Goal: Task Accomplishment & Management: Manage account settings

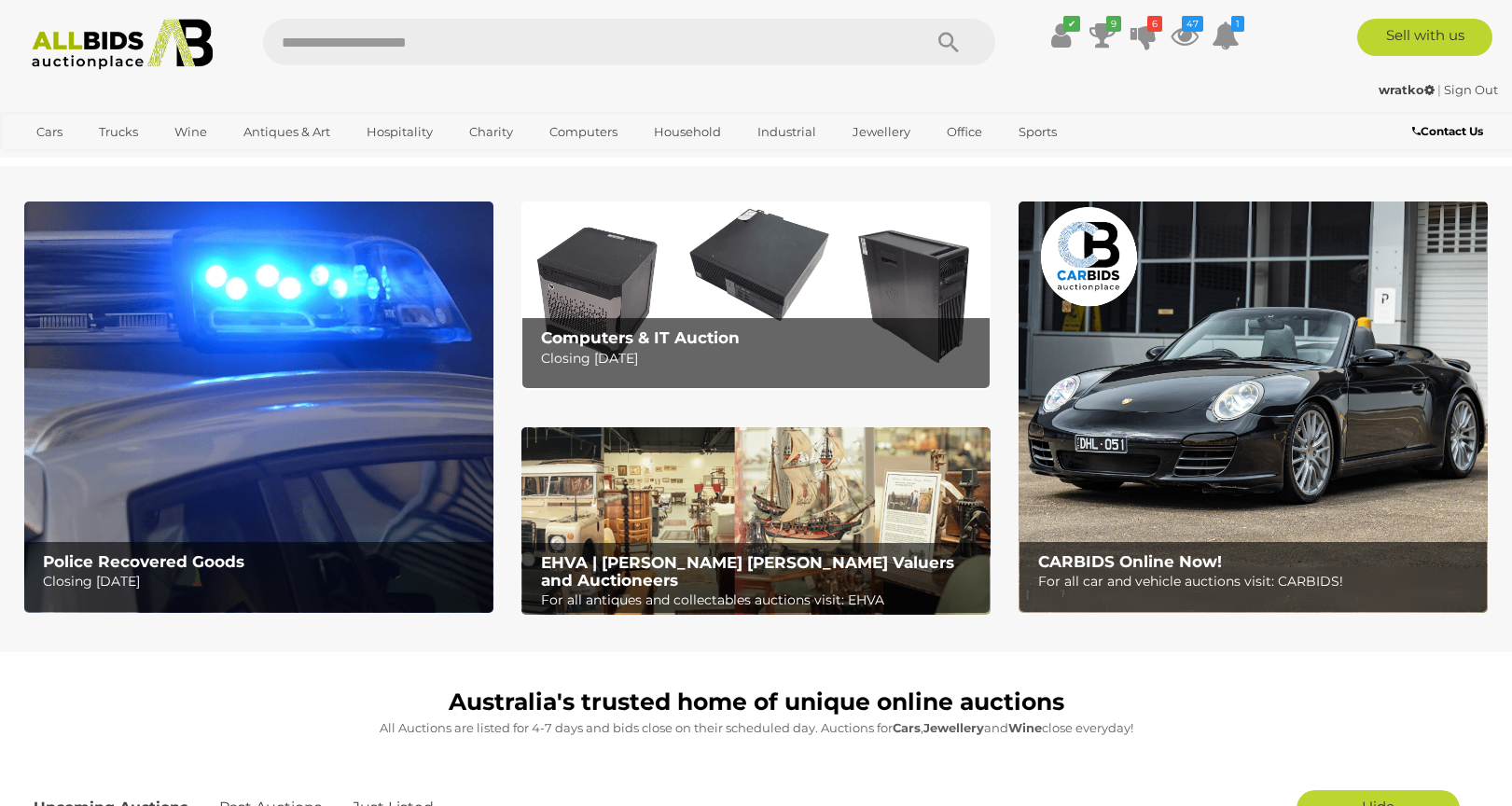
scroll to position [3213, 0]
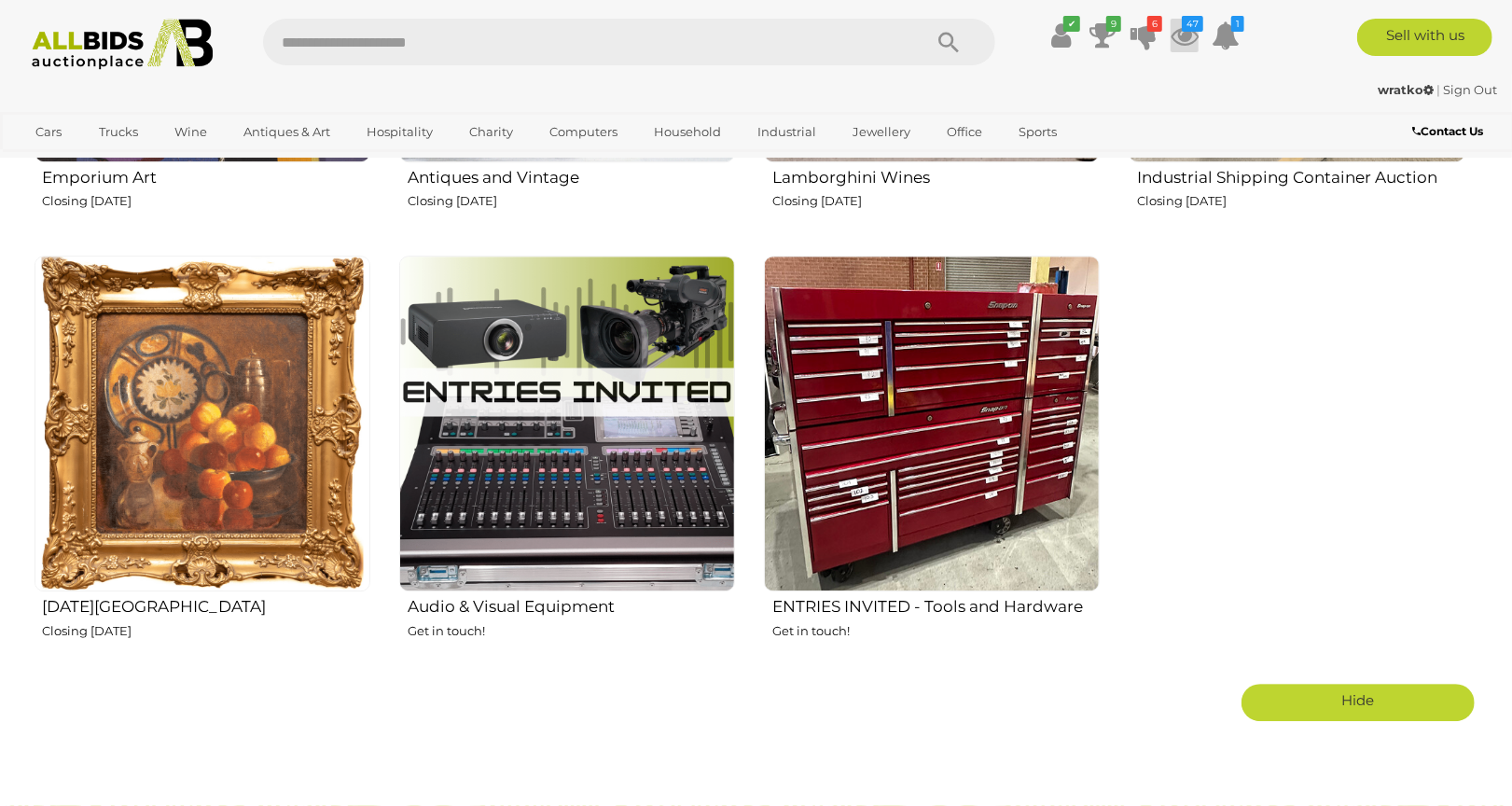
click at [1188, 34] on icon at bounding box center [1185, 36] width 28 height 34
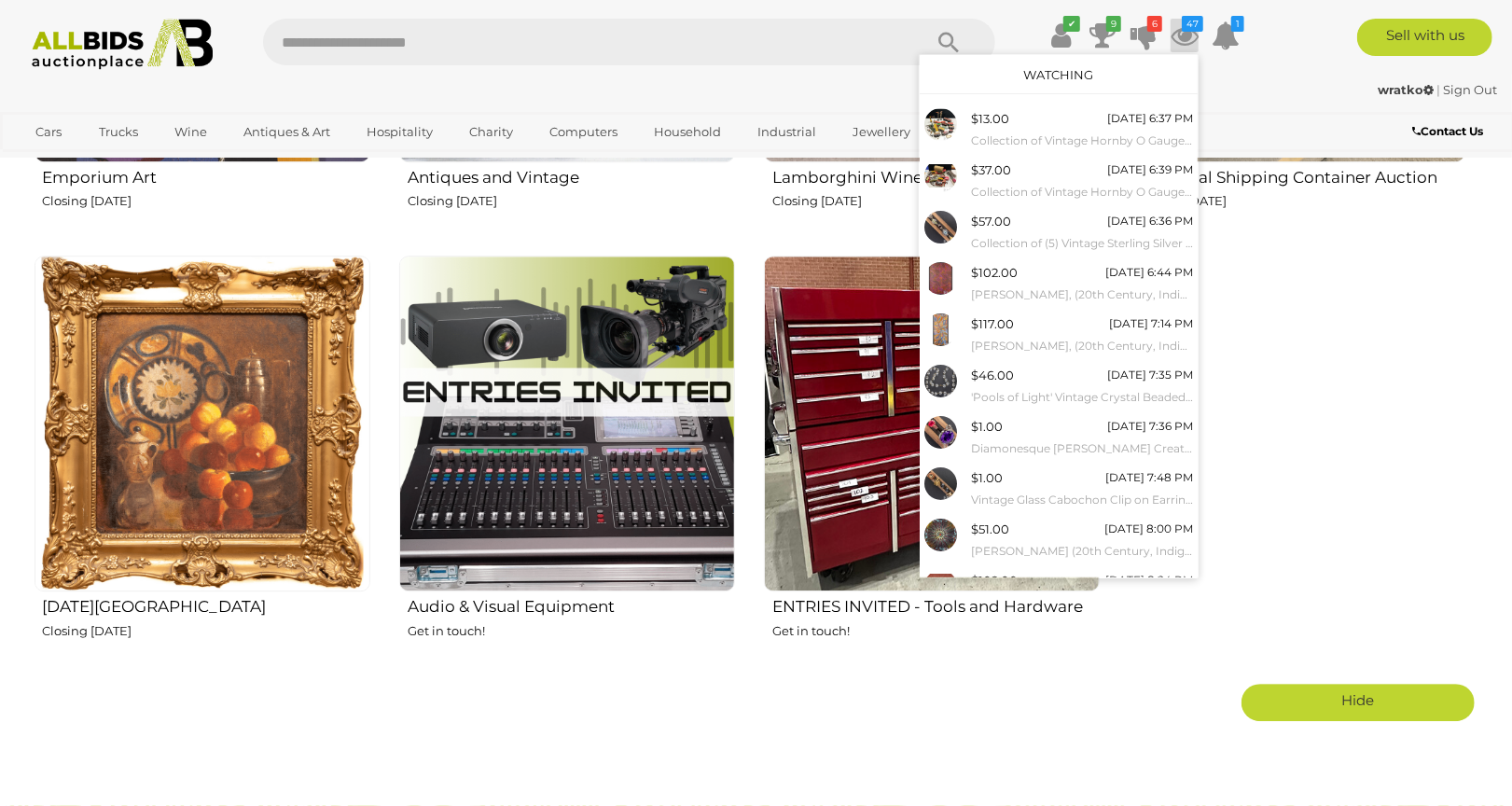
scroll to position [71, 0]
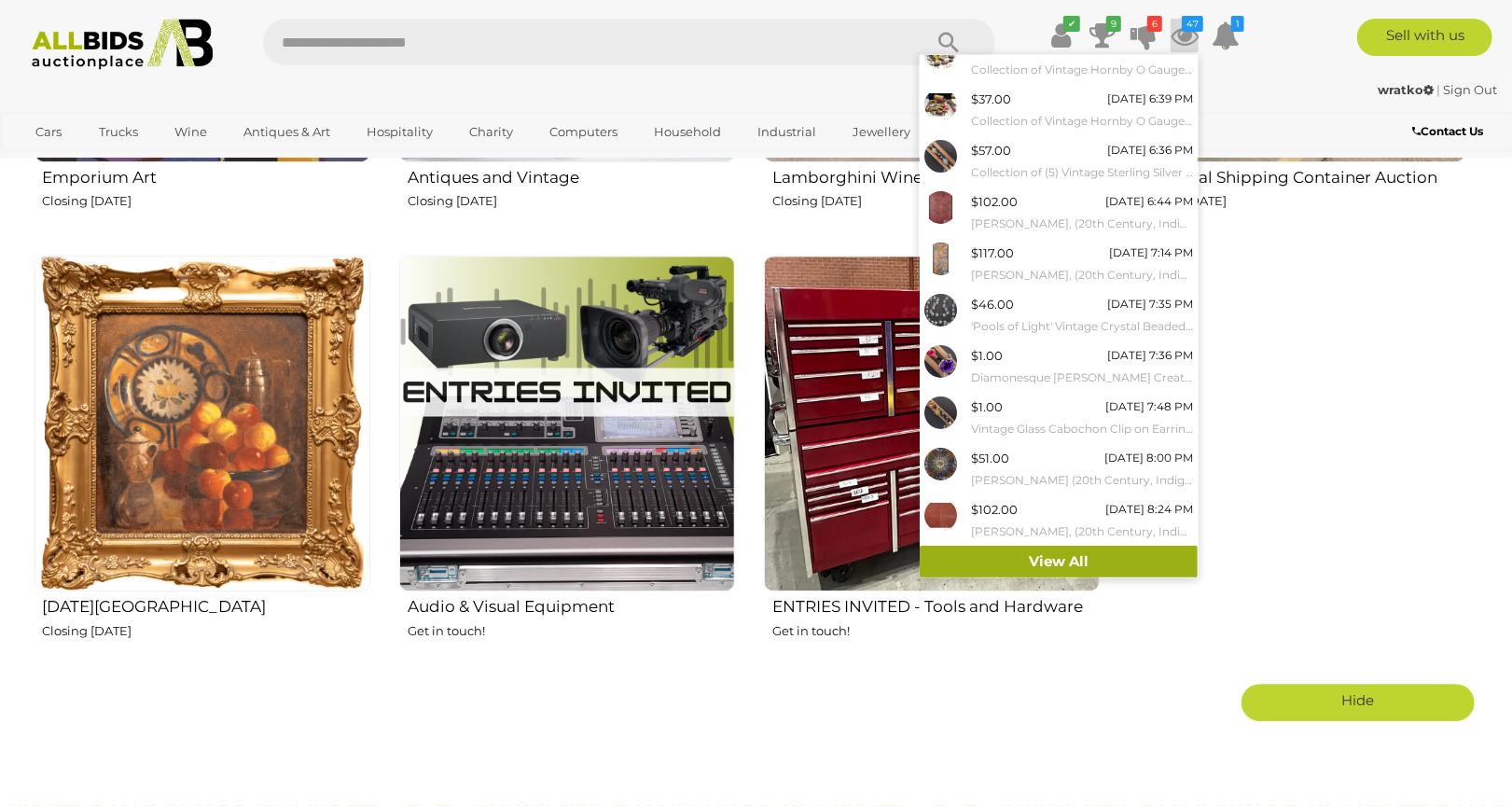
click at [1108, 556] on link "View All" at bounding box center [1059, 562] width 278 height 33
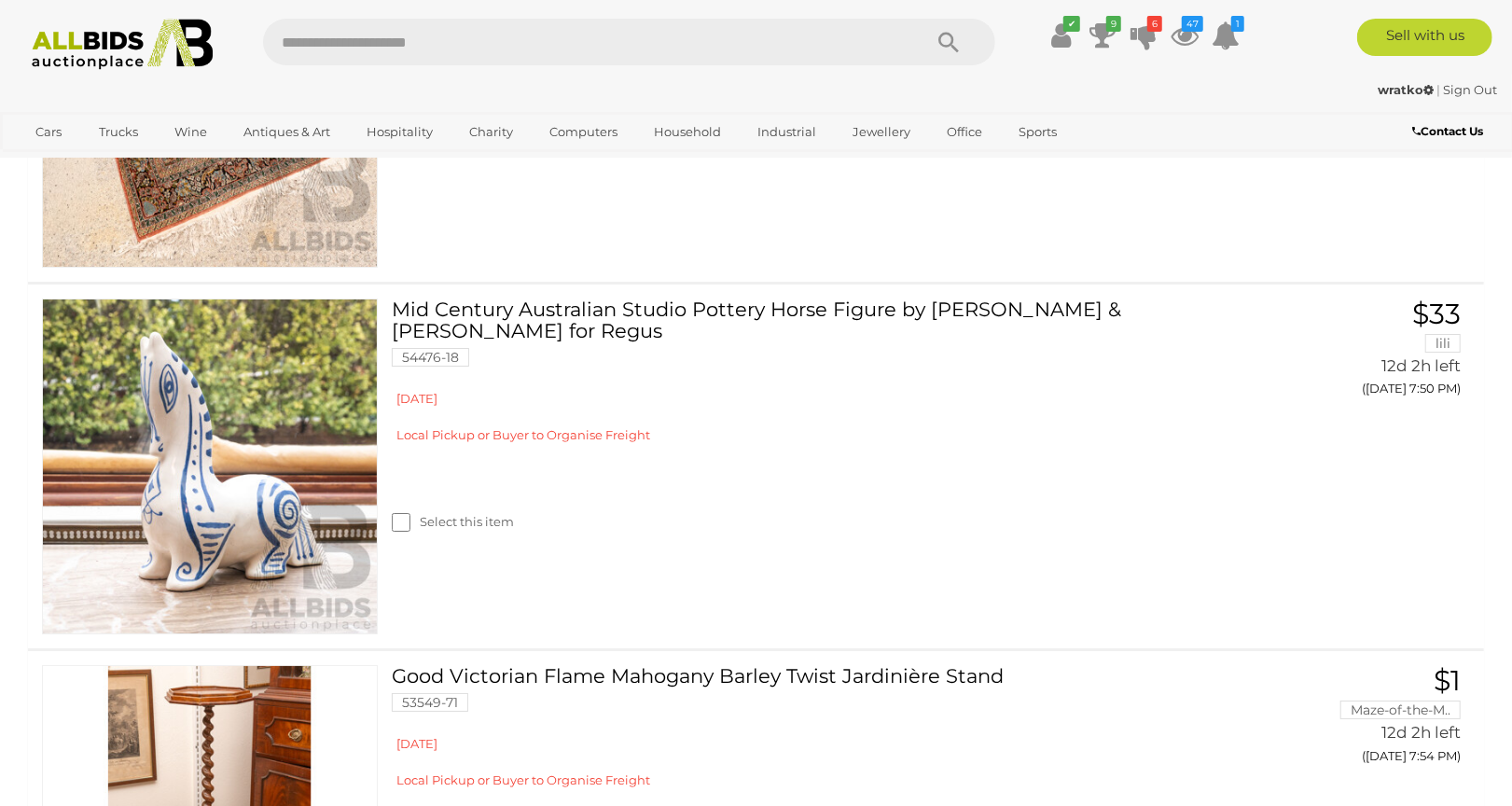
scroll to position [13372, 0]
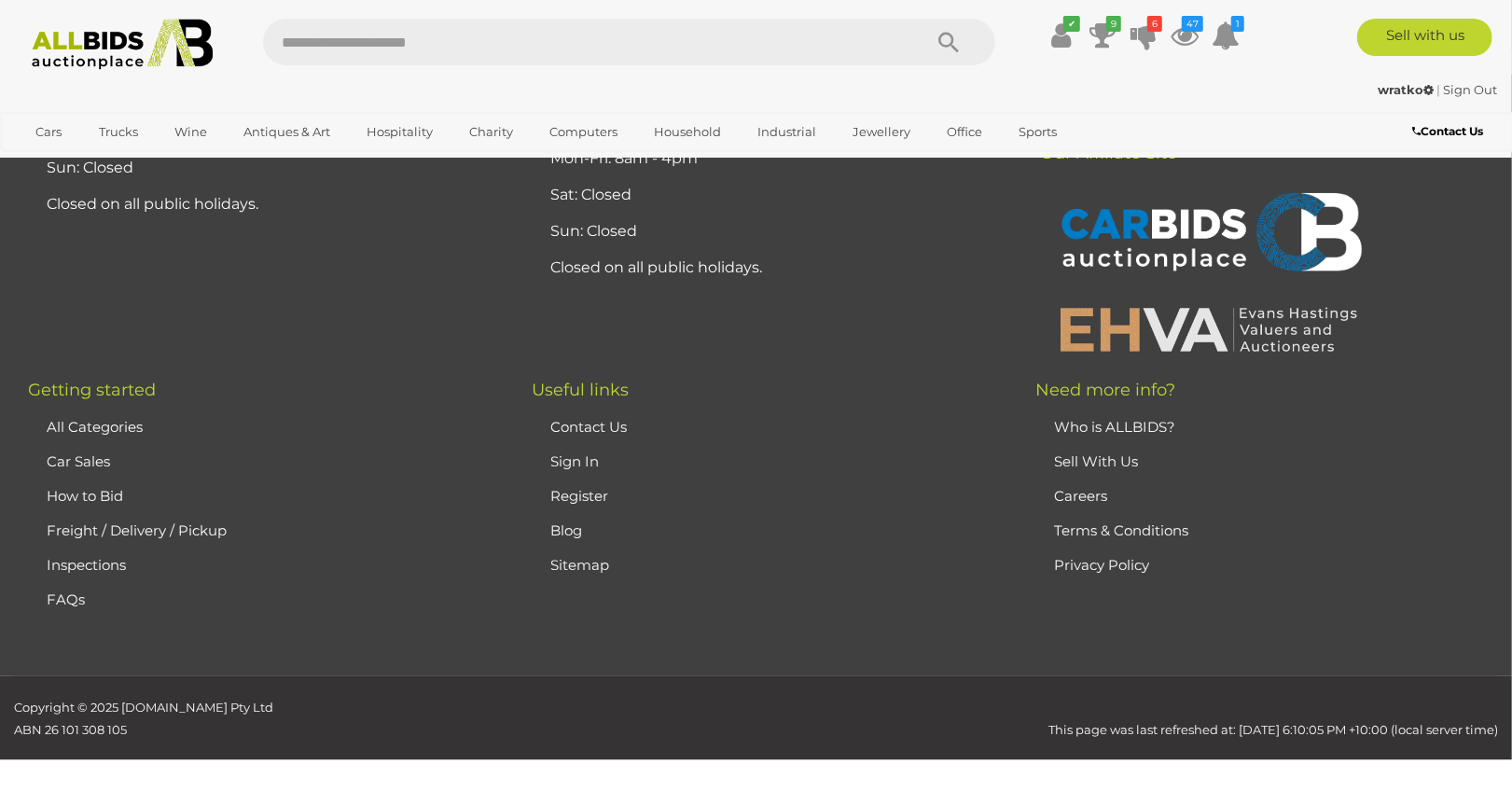
scroll to position [16377, 0]
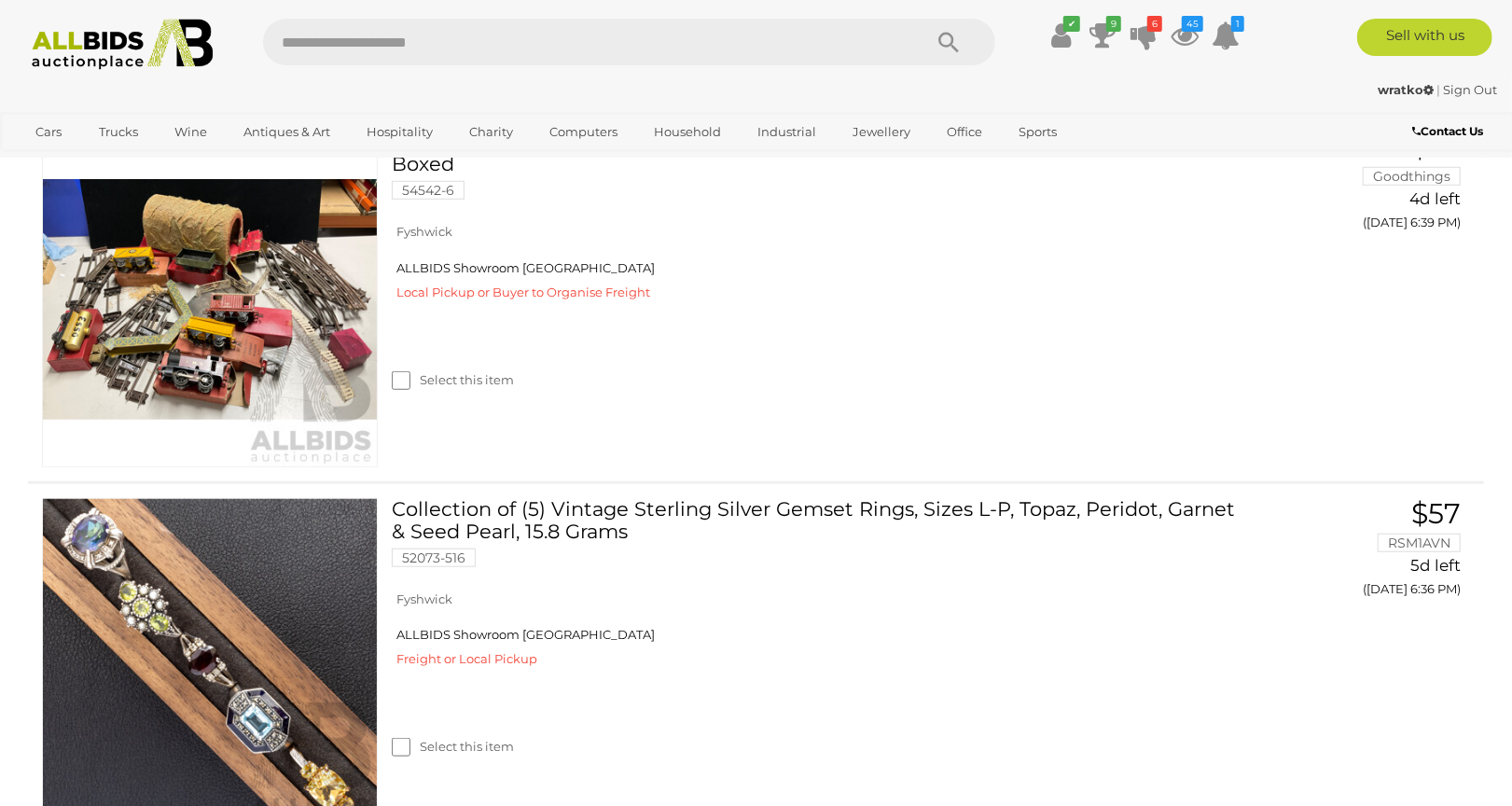
scroll to position [0, 0]
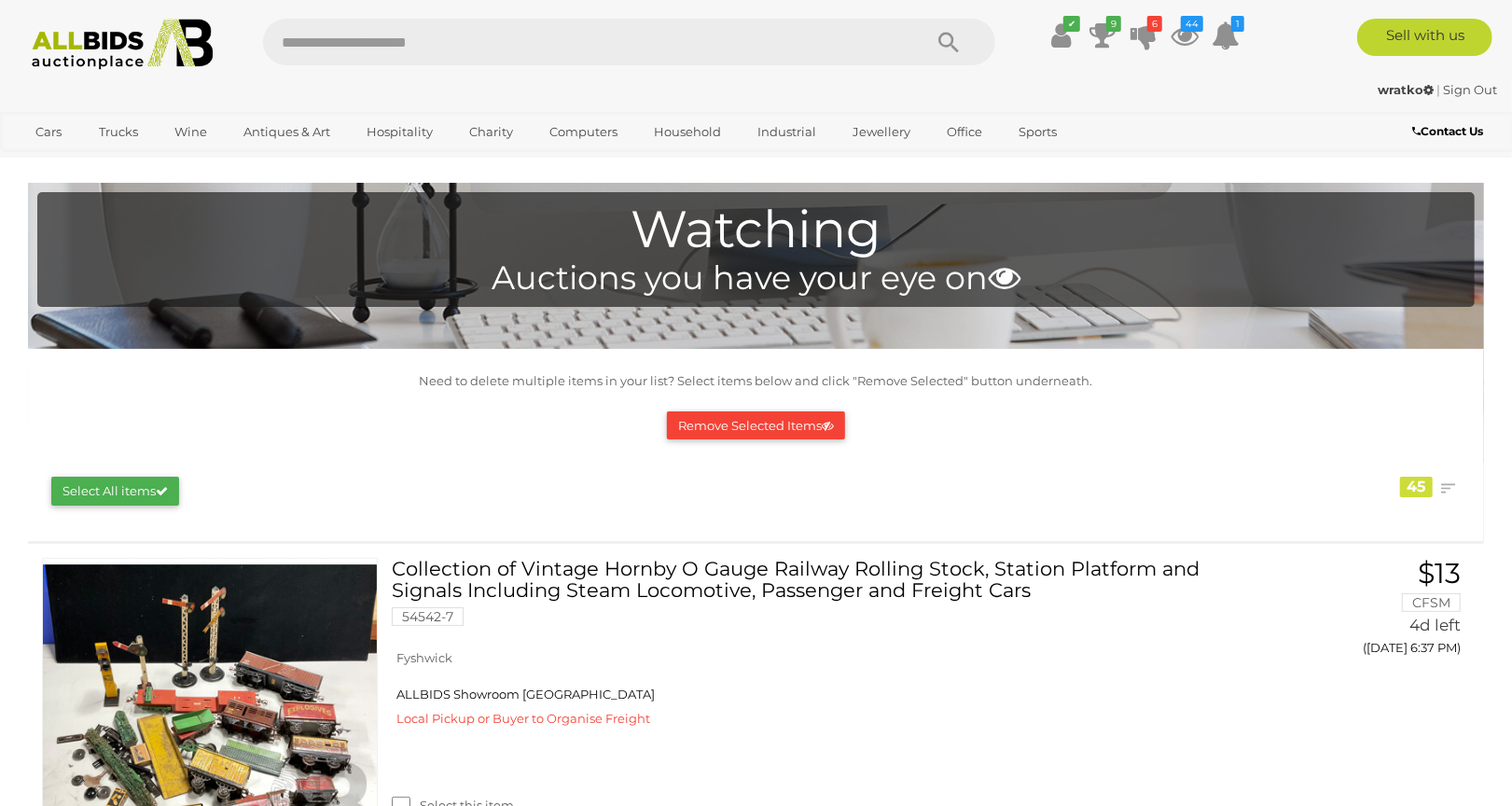
click at [1472, 84] on link "Sign Out" at bounding box center [1472, 90] width 54 height 15
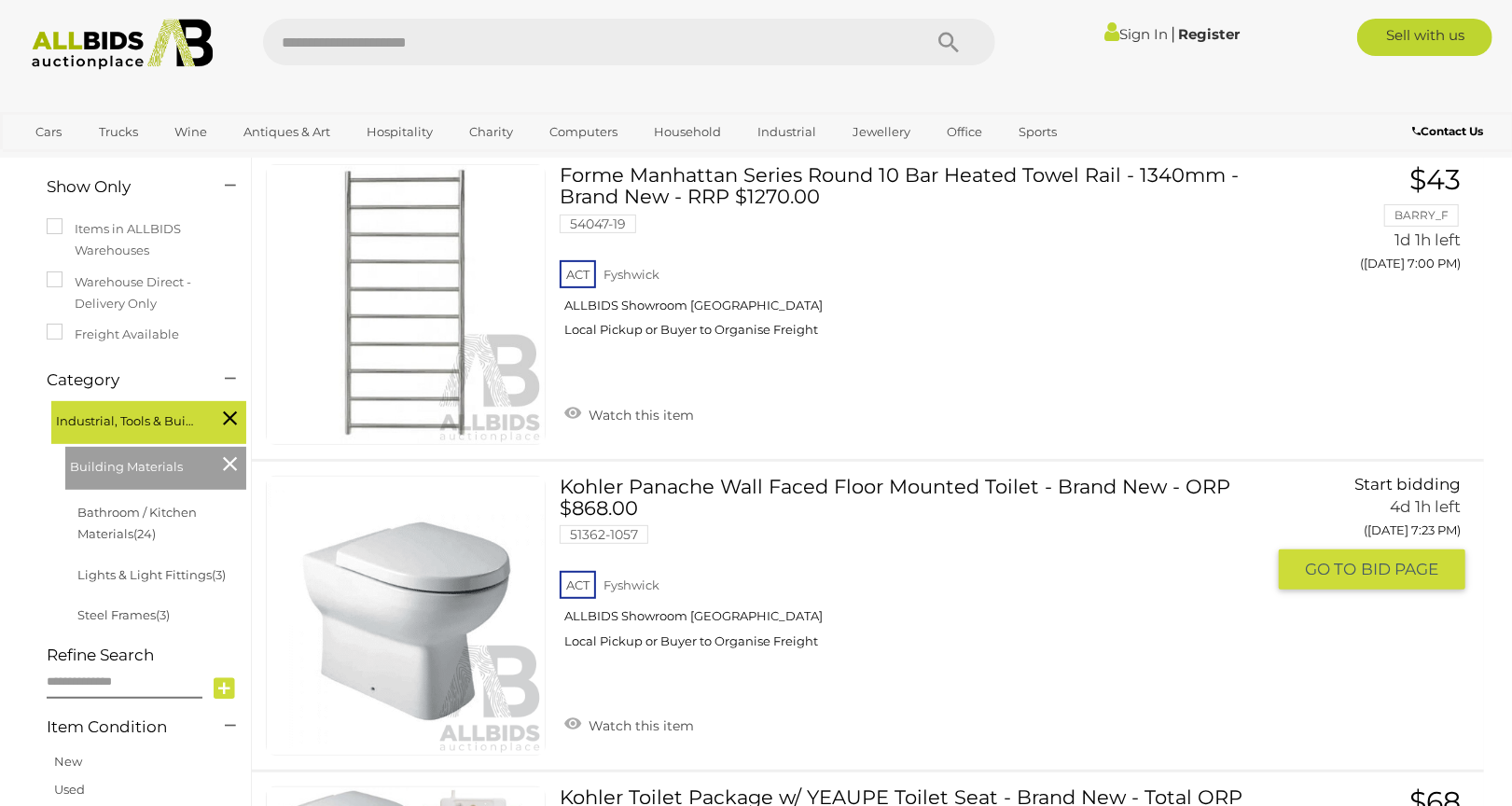
scroll to position [207, 0]
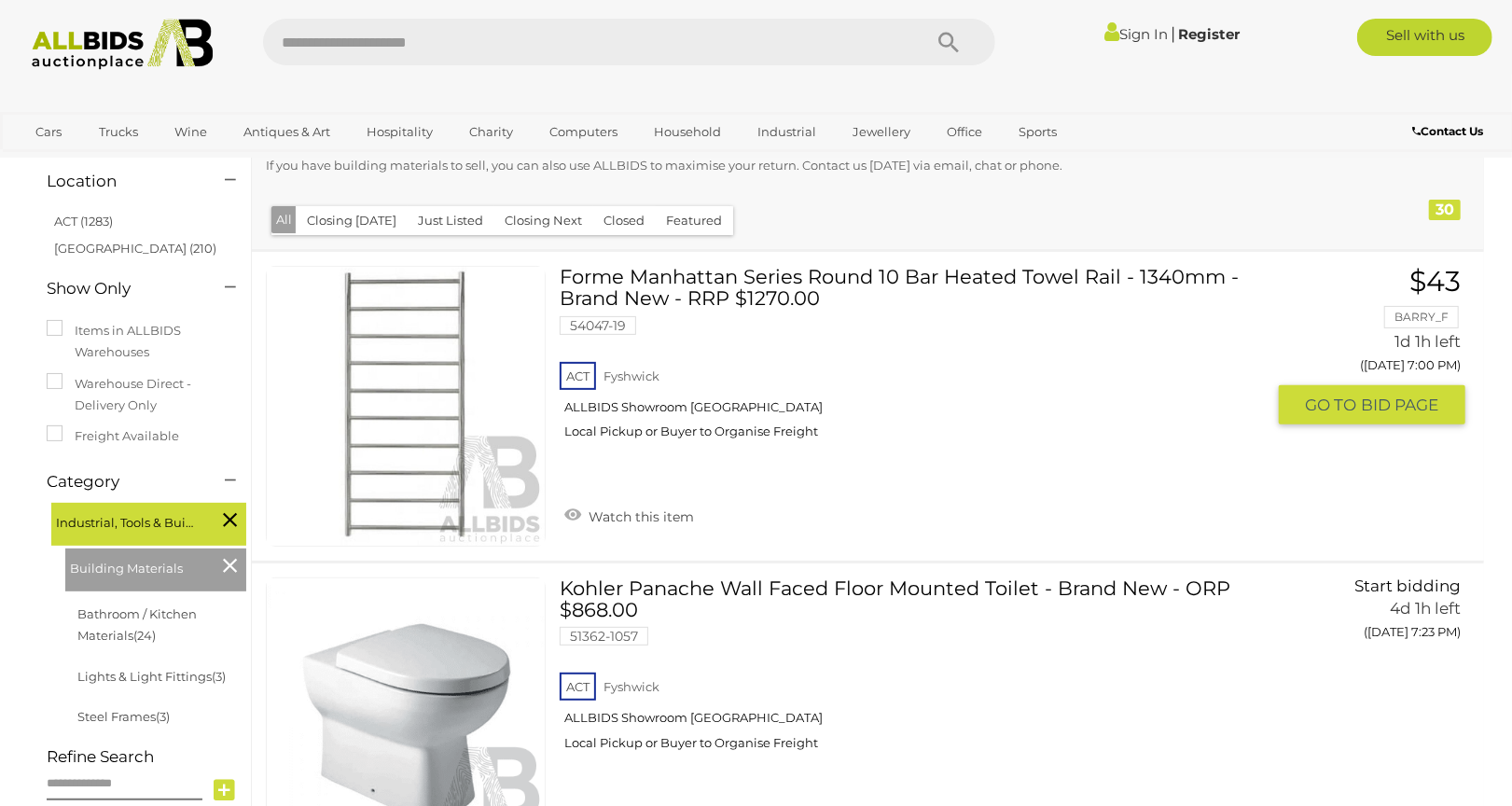
click at [378, 425] on img at bounding box center [405, 405] width 278 height 278
